Goal: Find specific page/section: Find specific page/section

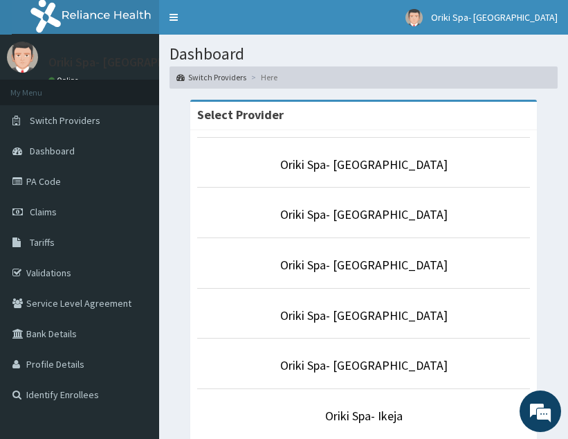
scroll to position [150, 0]
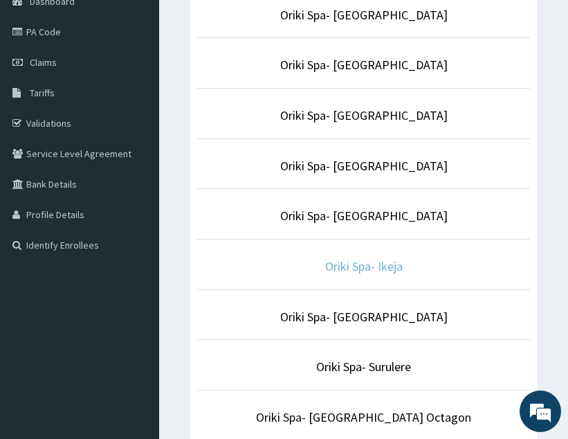
click at [370, 258] on link "Oriki Spa- Ikeja" at bounding box center [364, 266] width 78 height 16
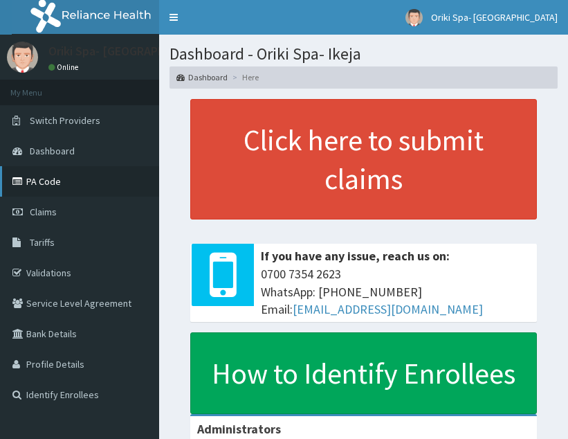
click at [53, 190] on link "PA Code" at bounding box center [79, 181] width 159 height 30
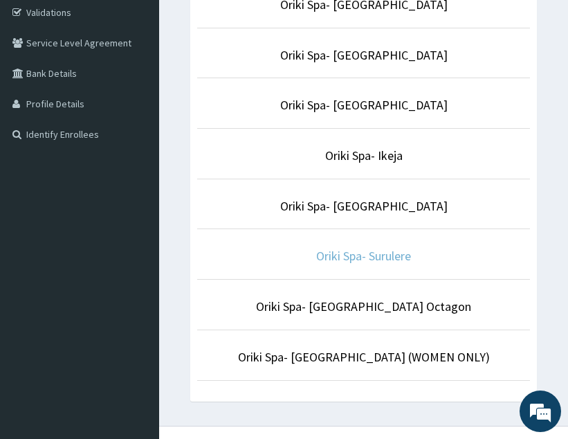
scroll to position [261, 0]
click at [382, 254] on link "Oriki Spa- Surulere" at bounding box center [363, 255] width 95 height 16
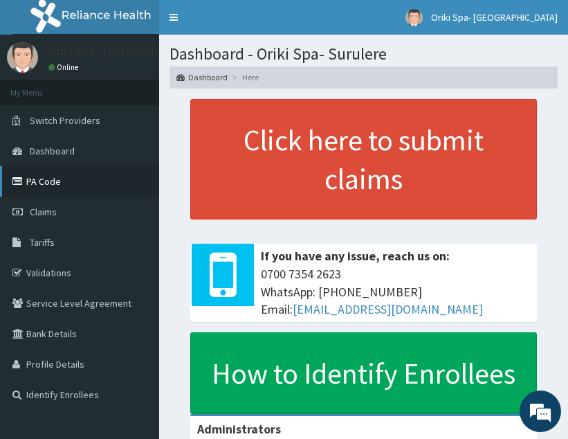
click at [47, 189] on link "PA Code" at bounding box center [79, 181] width 159 height 30
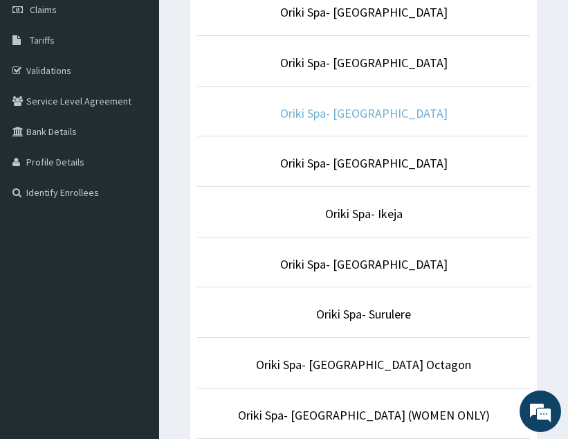
scroll to position [206, 0]
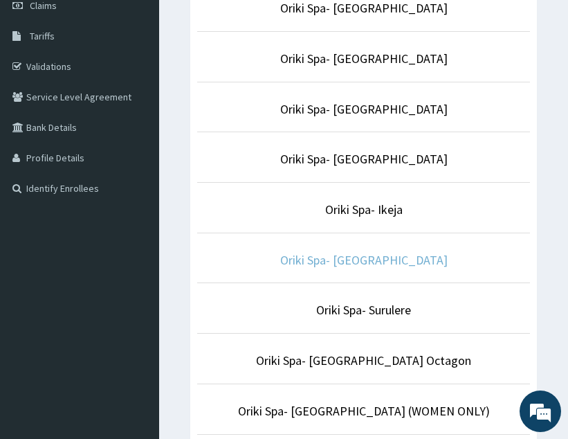
click at [383, 259] on link "Oriki Spa- [GEOGRAPHIC_DATA]" at bounding box center [364, 260] width 168 height 16
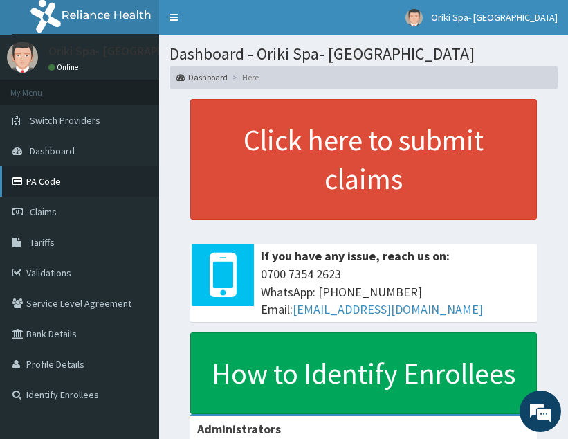
click at [35, 177] on link "PA Code" at bounding box center [79, 181] width 159 height 30
